Goal: Task Accomplishment & Management: Complete application form

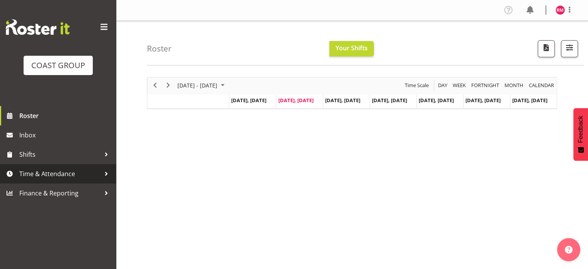
click at [78, 176] on span "Time & Attendance" at bounding box center [59, 174] width 81 height 12
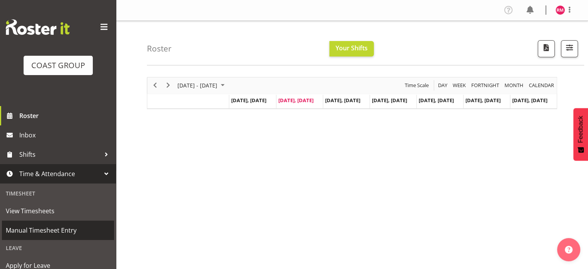
click at [53, 227] on span "Manual Timesheet Entry" at bounding box center [58, 230] width 104 height 12
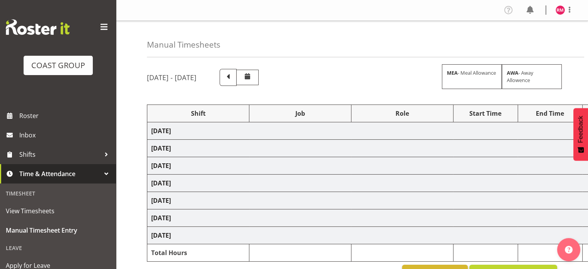
select select "62215"
select select "9476"
select select "62215"
select select "9476"
select select "62215"
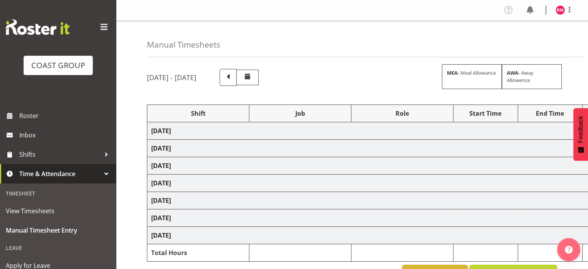
select select "9476"
select select "62215"
select select "9476"
select select "62215"
select select "9476"
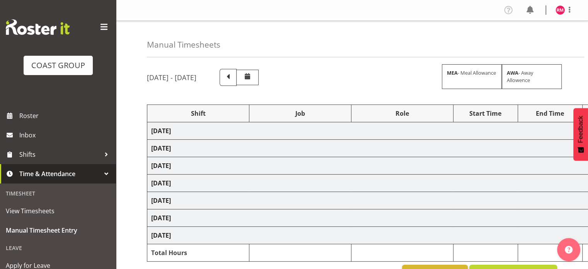
select select "17"
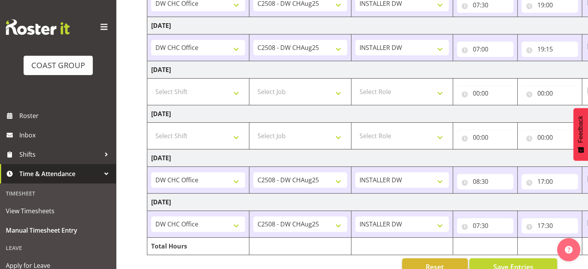
scroll to position [209, 0]
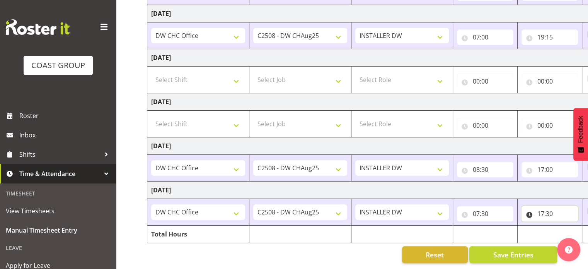
click at [550, 208] on input "17:30" at bounding box center [549, 213] width 56 height 15
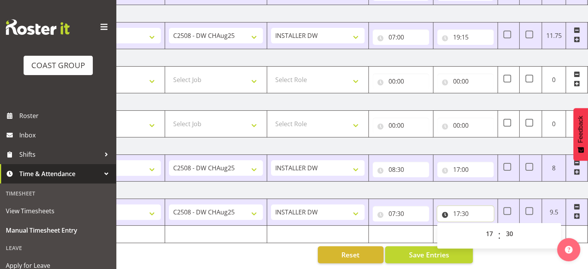
scroll to position [0, 100]
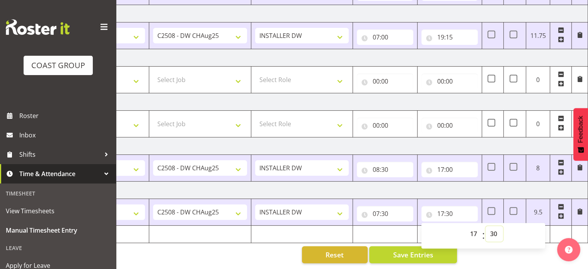
click at [492, 226] on select "00 01 02 03 04 05 06 07 08 09 10 11 12 13 14 15 16 17 18 19 20 21 22 23 24 25 2…" at bounding box center [493, 233] width 17 height 15
select select "45"
click at [485, 226] on select "00 01 02 03 04 05 06 07 08 09 10 11 12 13 14 15 16 17 18 19 20 21 22 23 24 25 2…" at bounding box center [493, 233] width 17 height 15
type input "17:45"
click at [372, 207] on input "07:30" at bounding box center [385, 213] width 56 height 15
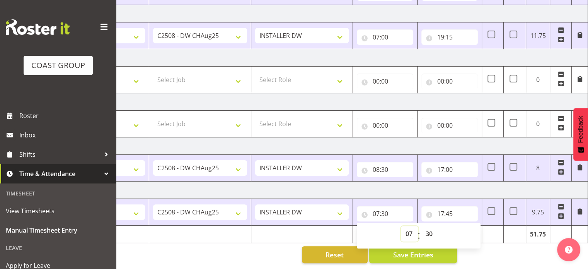
click at [407, 233] on select "00 01 02 03 04 05 06 07 08 09 10 11 12 13 14 15 16 17 18 19 20 21 22 23" at bounding box center [409, 233] width 17 height 15
select select "8"
click at [401, 226] on select "00 01 02 03 04 05 06 07 08 09 10 11 12 13 14 15 16 17 18 19 20 21 22 23" at bounding box center [409, 233] width 17 height 15
type input "08:30"
click at [461, 162] on input "17:00" at bounding box center [449, 169] width 56 height 15
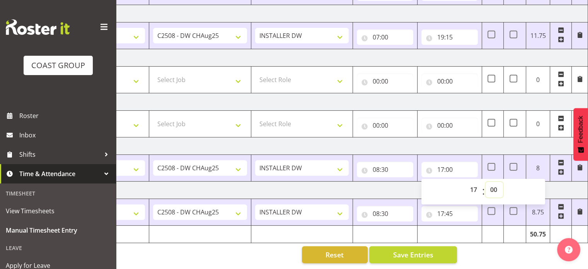
click at [493, 185] on select "00 01 02 03 04 05 06 07 08 09 10 11 12 13 14 15 16 17 18 19 20 21 22 23 24 25 2…" at bounding box center [493, 189] width 17 height 15
select select "15"
click at [485, 182] on select "00 01 02 03 04 05 06 07 08 09 10 11 12 13 14 15 16 17 18 19 20 21 22 23 24 25 2…" at bounding box center [493, 189] width 17 height 15
type input "17:15"
click at [437, 255] on button "Save Entries" at bounding box center [413, 254] width 88 height 17
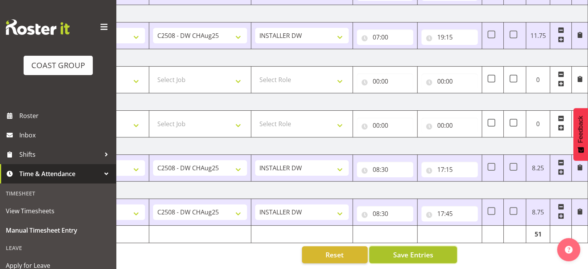
click at [437, 246] on button "Save Entries" at bounding box center [413, 254] width 88 height 17
click at [439, 250] on button "Save Entries" at bounding box center [413, 254] width 88 height 17
